Goal: Transaction & Acquisition: Purchase product/service

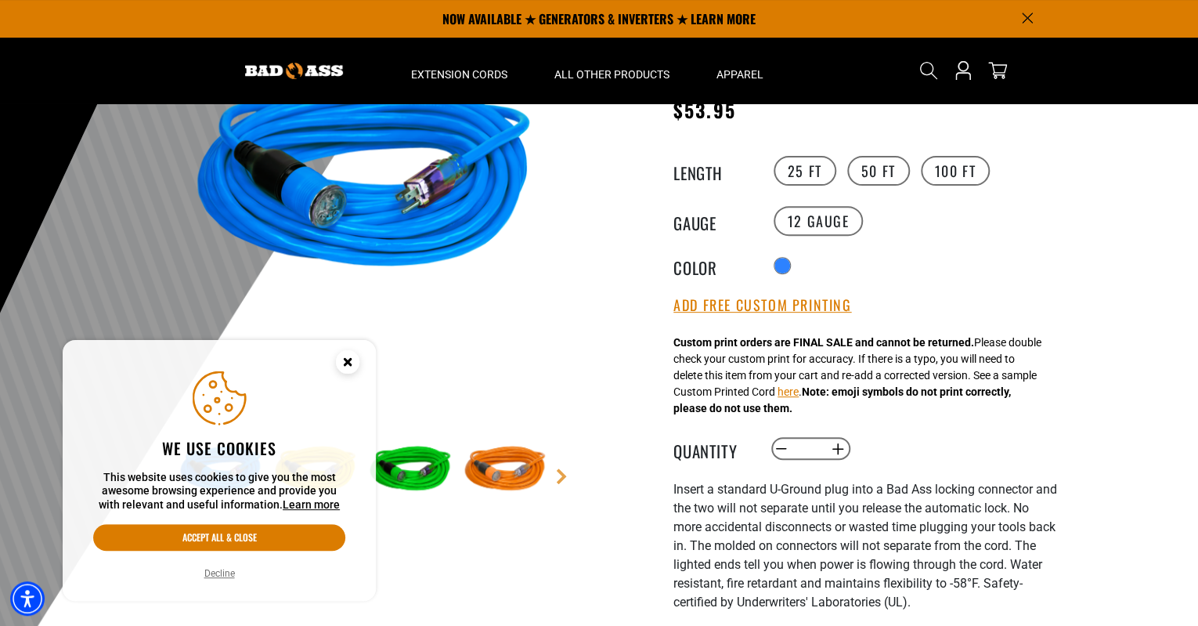
scroll to position [104, 0]
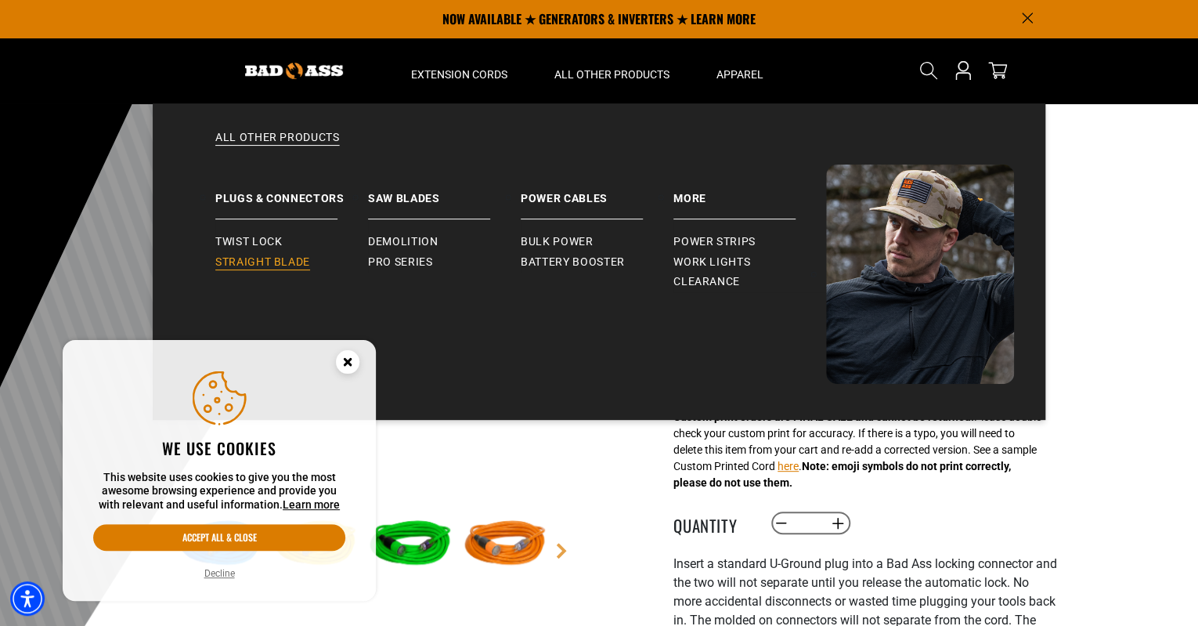
click at [271, 260] on span "Straight Blade" at bounding box center [262, 262] width 95 height 14
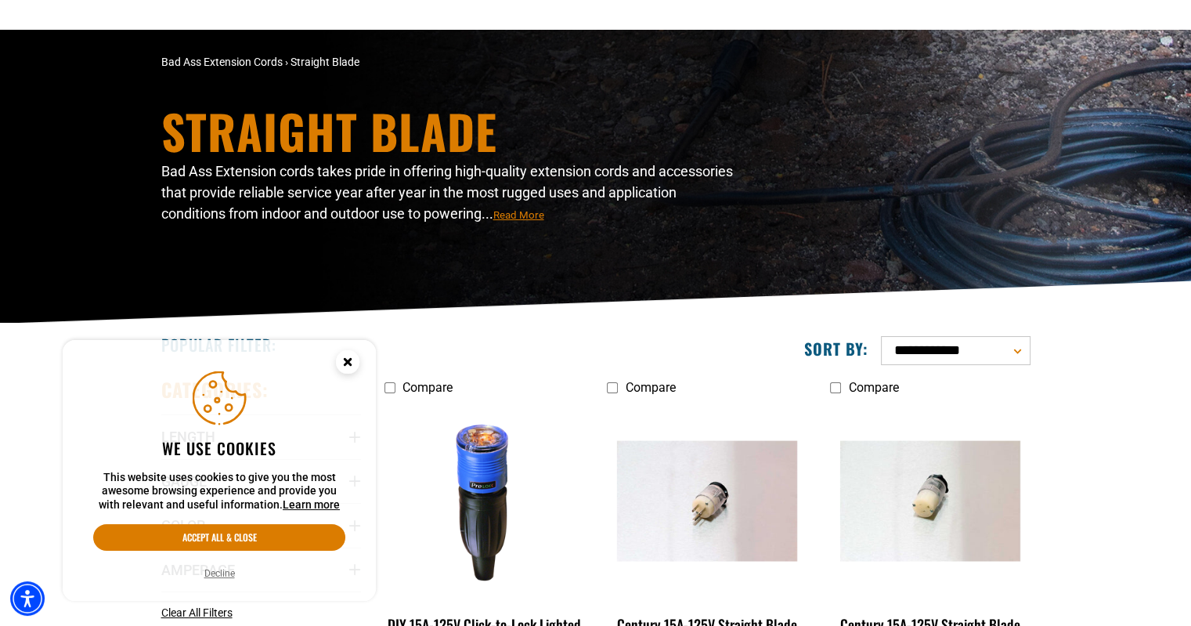
scroll to position [104, 0]
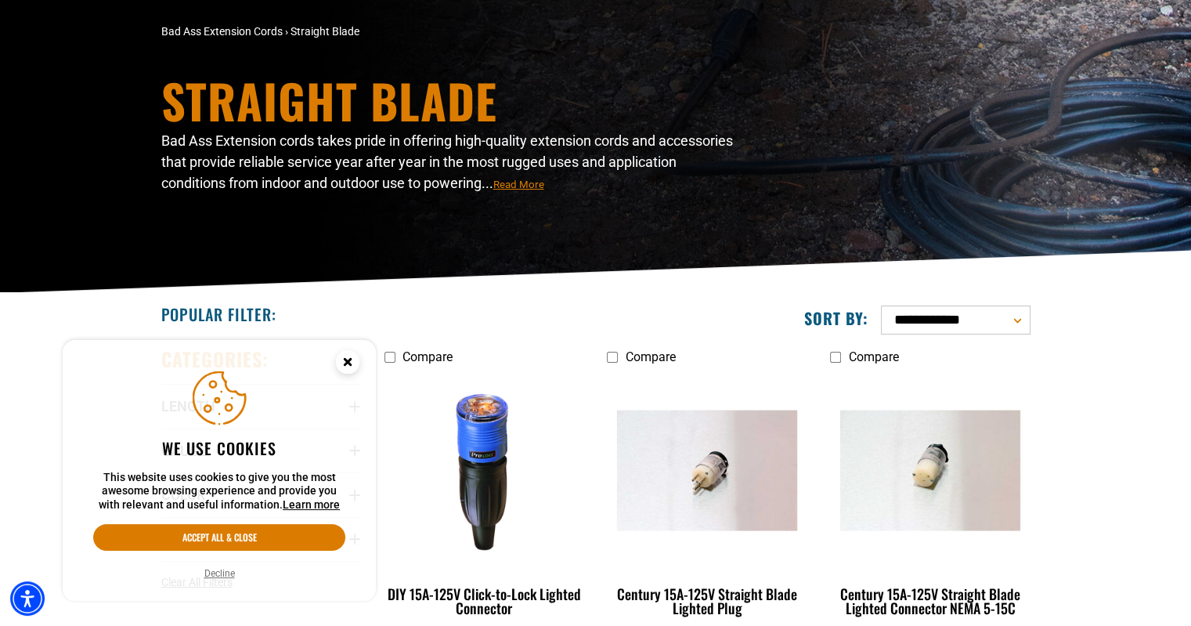
click at [351, 360] on circle "Close this option" at bounding box center [347, 361] width 23 height 23
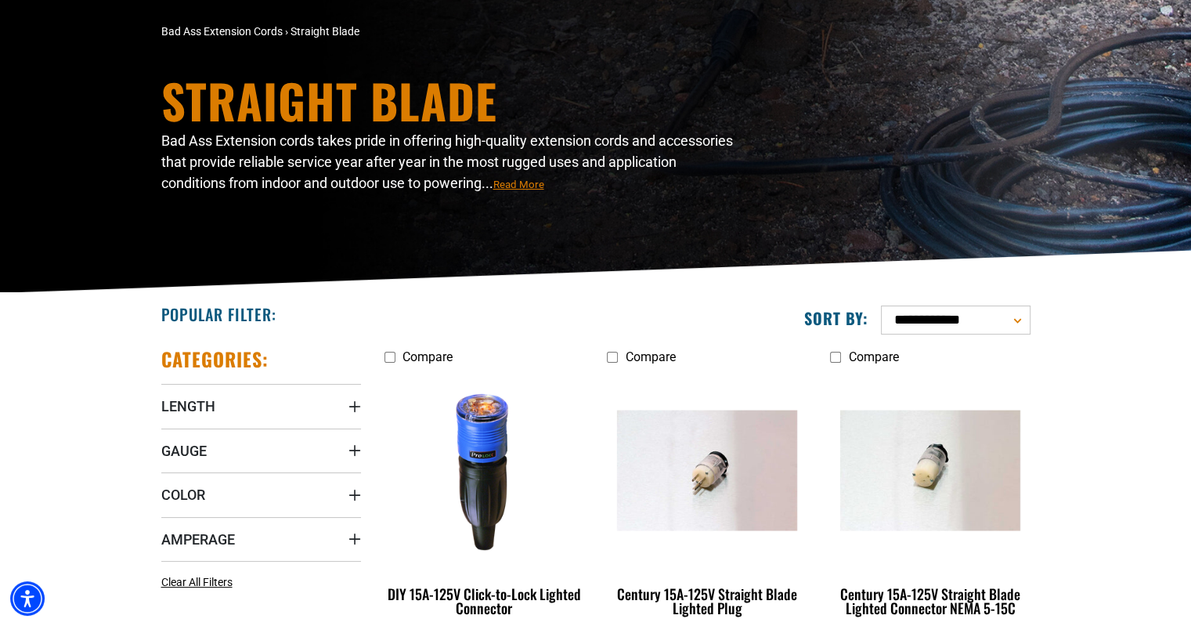
scroll to position [0, 0]
